Goal: Task Accomplishment & Management: Complete application form

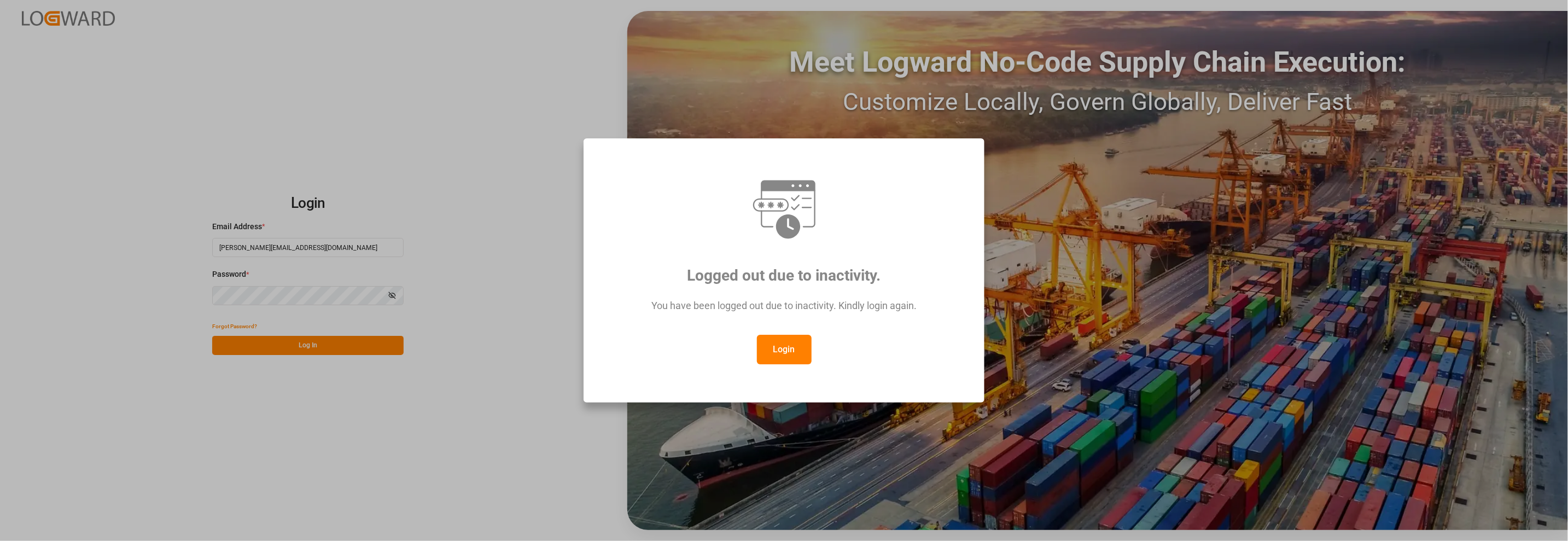
click at [768, 356] on button "Login" at bounding box center [784, 350] width 55 height 30
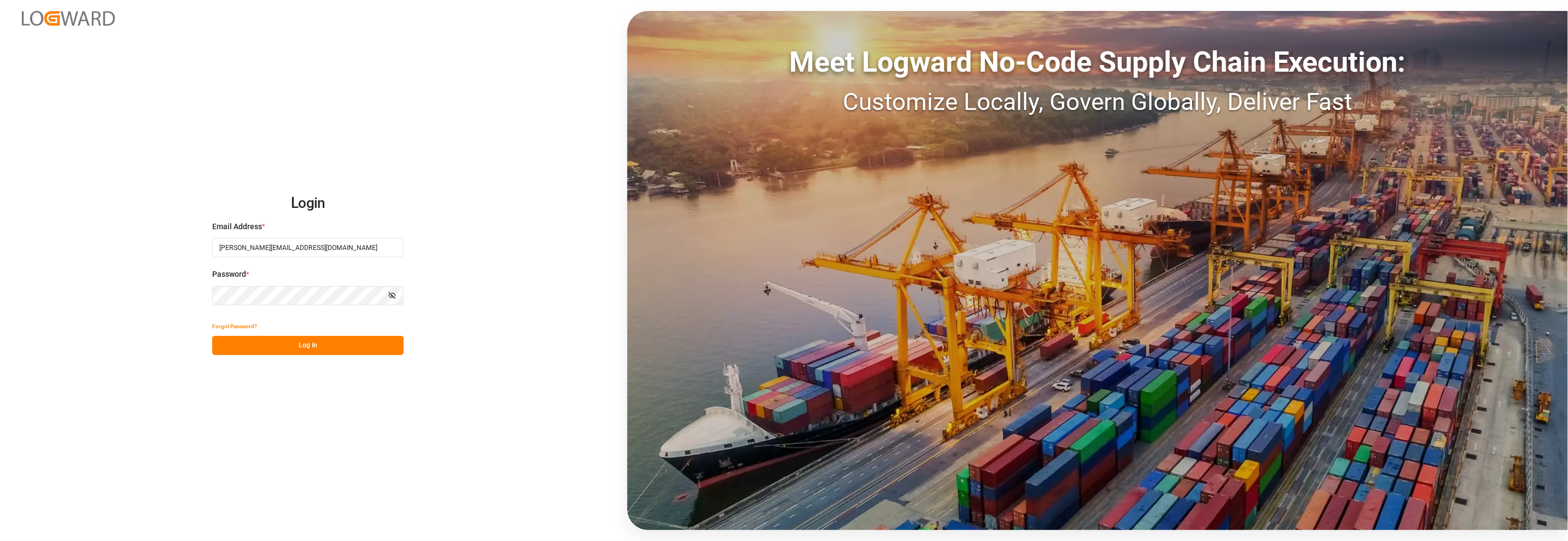
click at [308, 346] on button "Log In" at bounding box center [308, 345] width 191 height 19
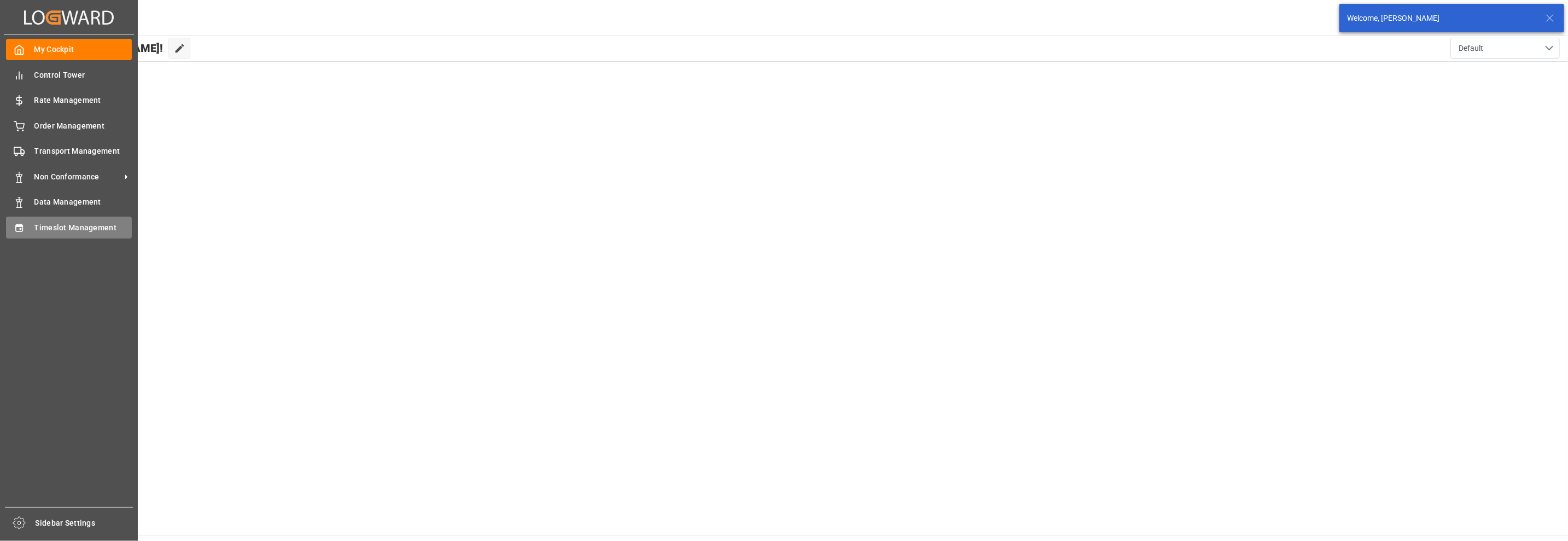
click at [21, 233] on icon at bounding box center [19, 228] width 11 height 11
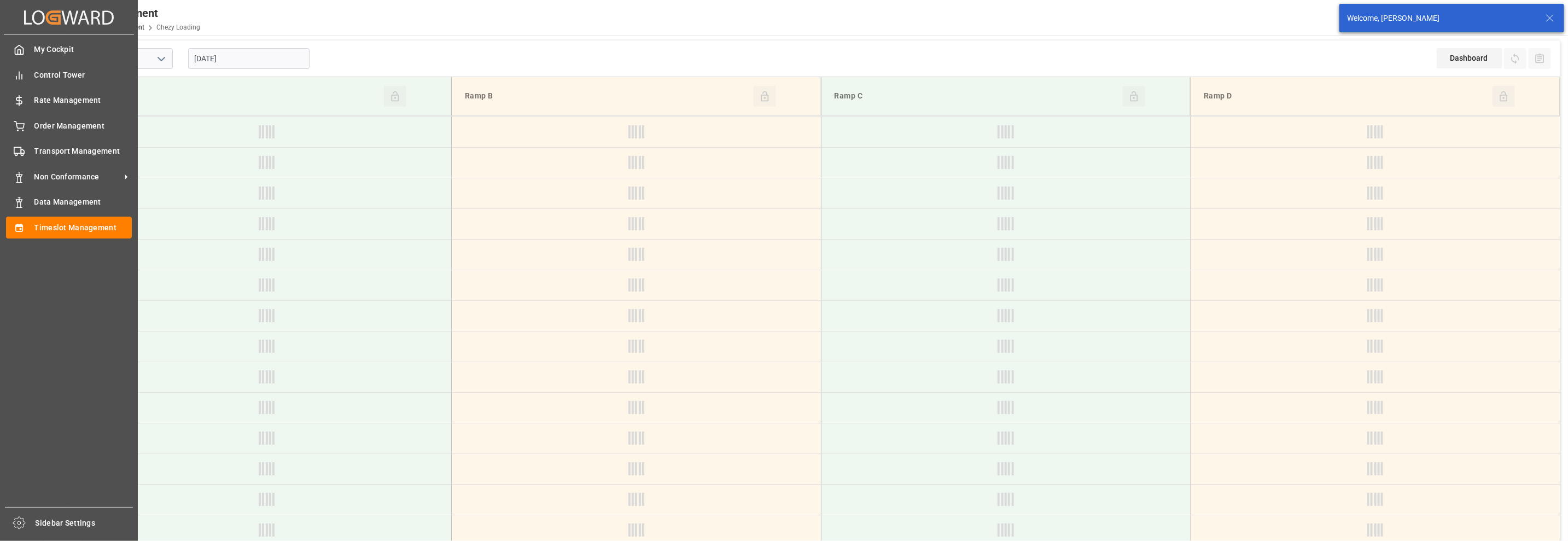
type input "Chezy Loading"
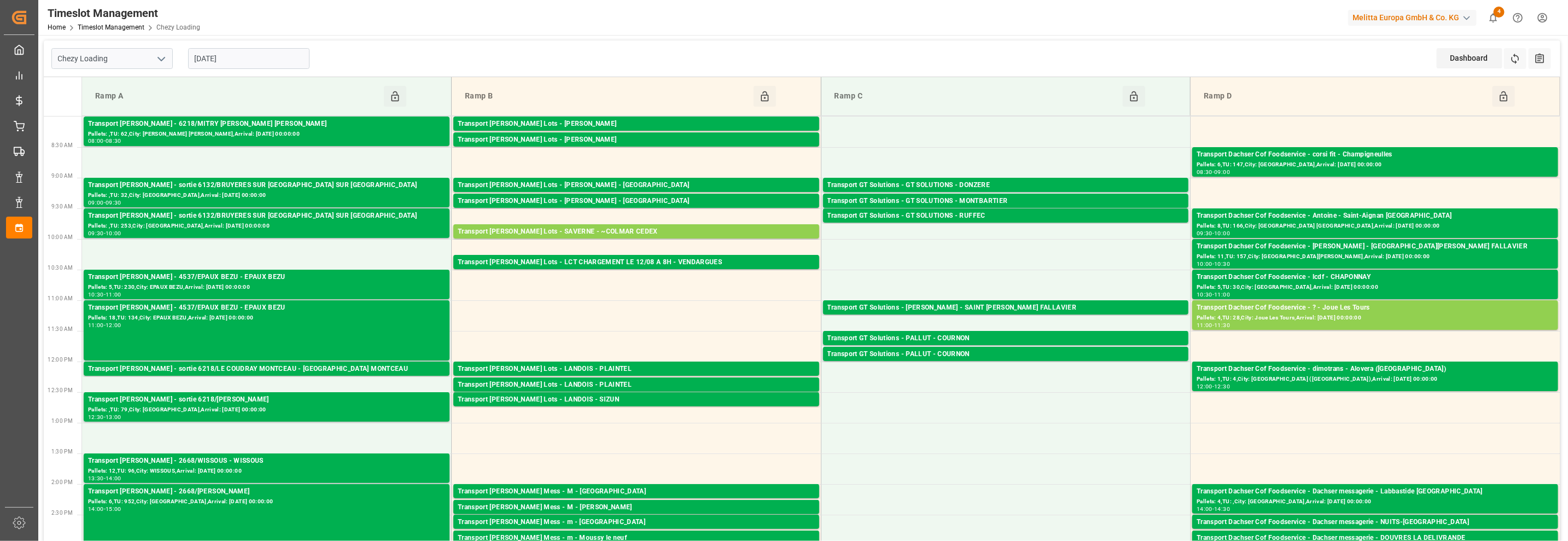
click at [237, 63] on input "[DATE]" at bounding box center [249, 58] width 122 height 21
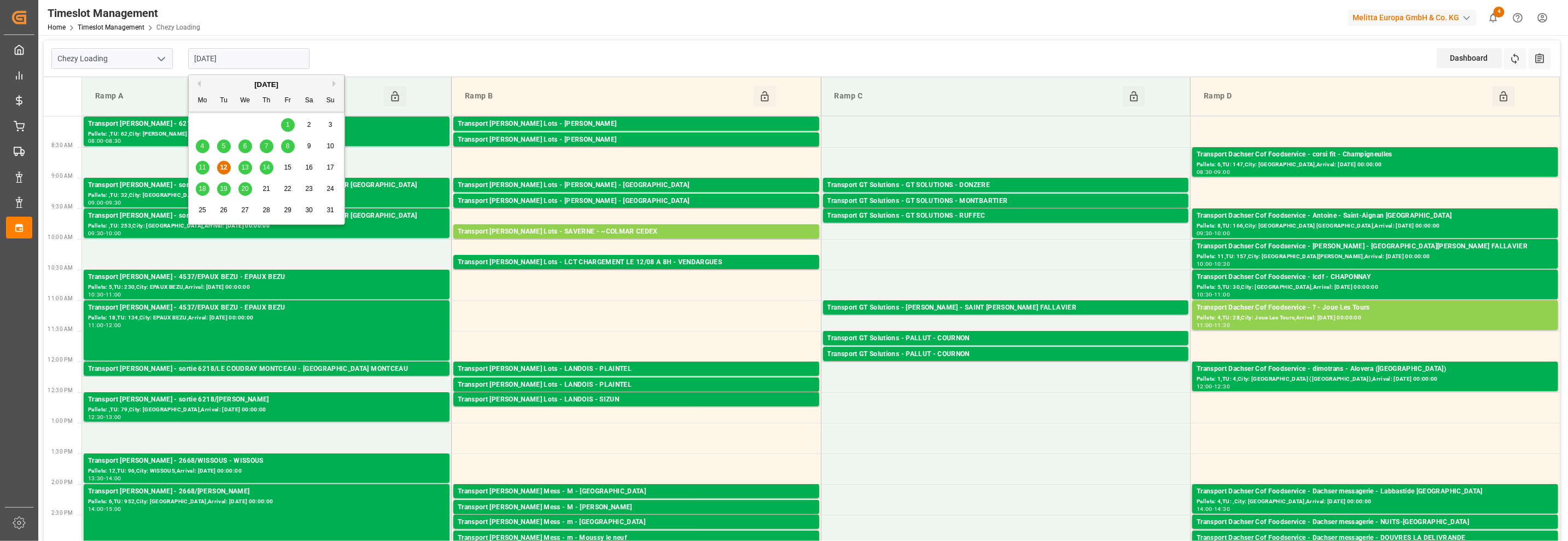
click at [244, 165] on span "13" at bounding box center [244, 167] width 7 height 8
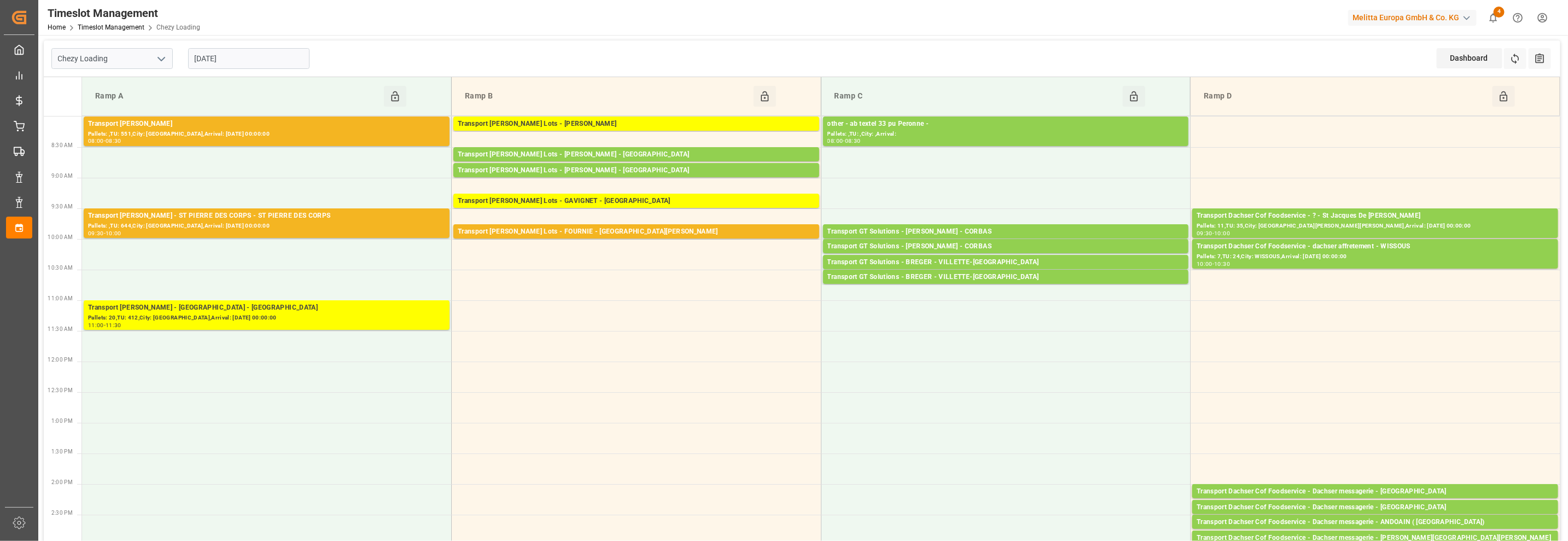
click at [236, 61] on input "[DATE]" at bounding box center [249, 58] width 122 height 21
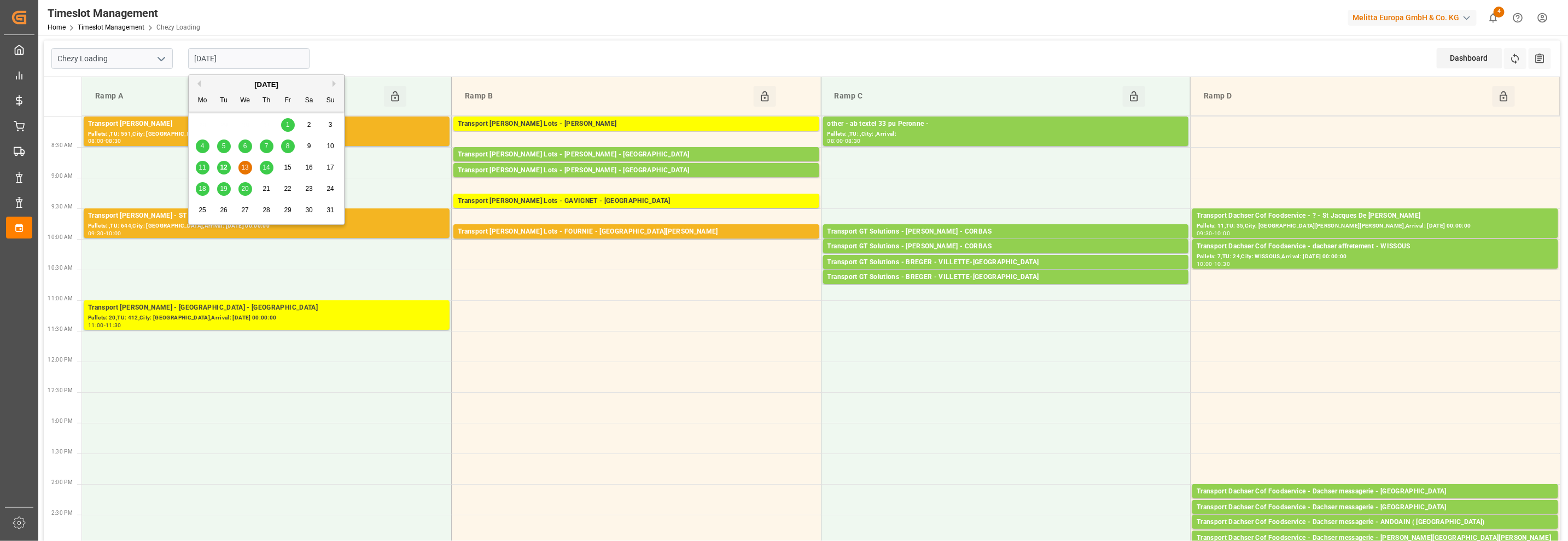
click at [268, 169] on span "14" at bounding box center [266, 167] width 7 height 8
type input "[DATE]"
